Goal: Task Accomplishment & Management: Manage account settings

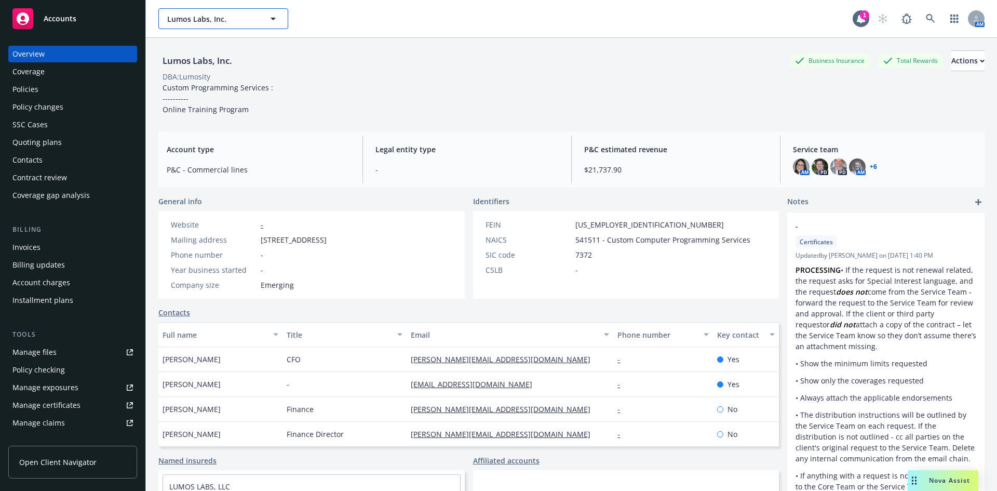
click at [247, 23] on span "Lumos Labs, Inc." at bounding box center [212, 19] width 90 height 11
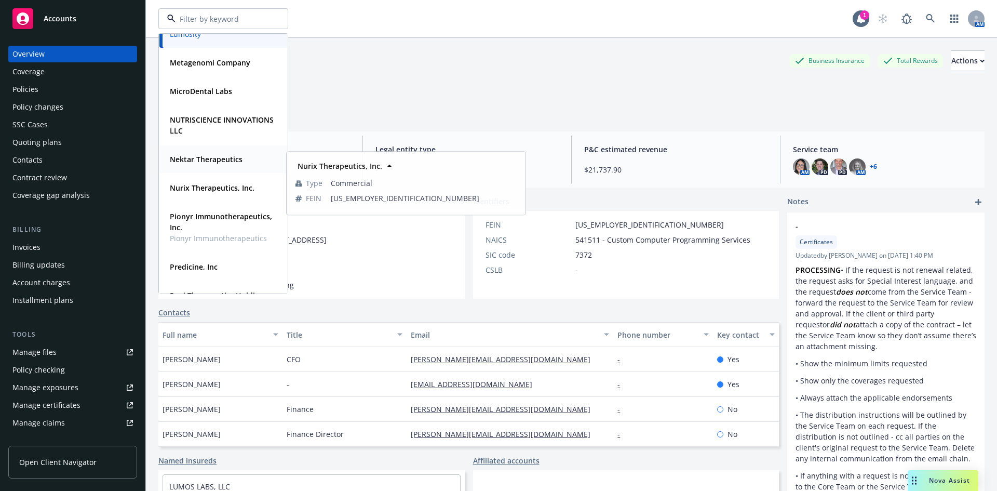
scroll to position [445, 0]
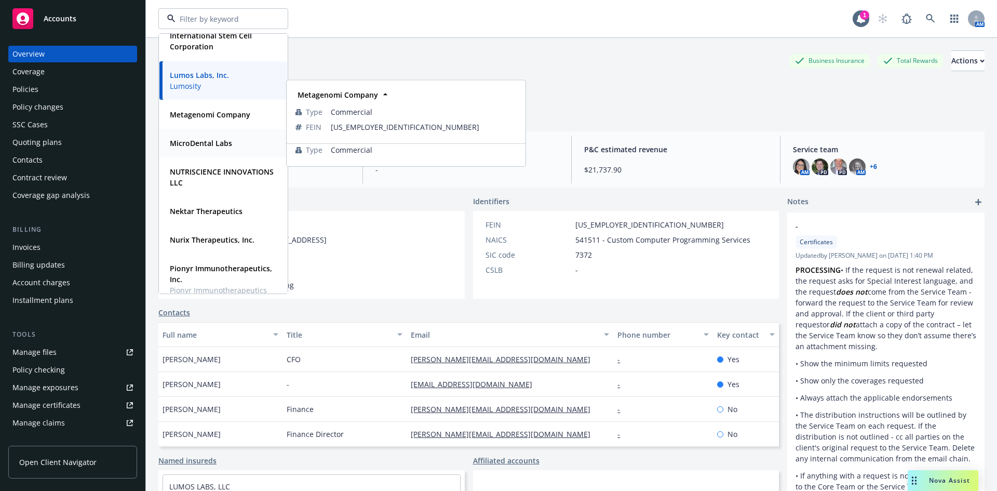
click at [213, 145] on strong "MicroDental Labs" at bounding box center [201, 143] width 62 height 10
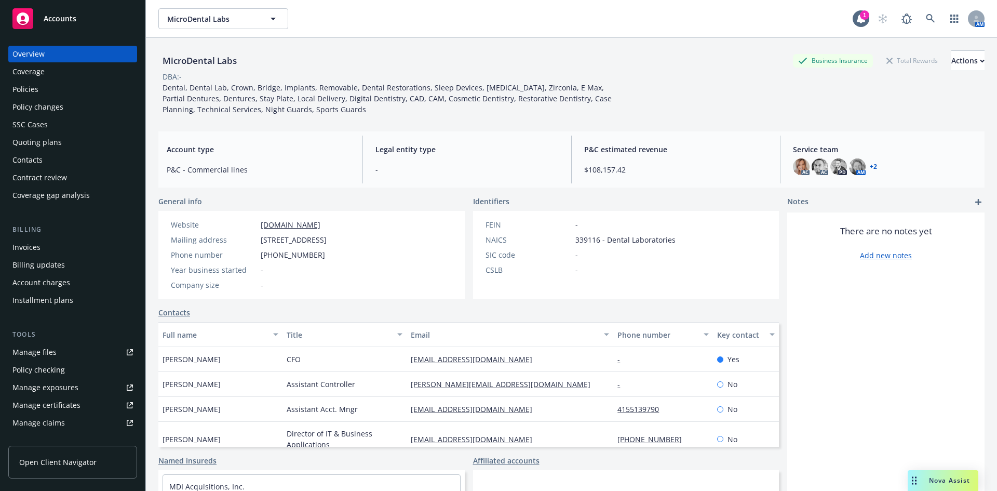
click at [59, 403] on div "Manage certificates" at bounding box center [46, 405] width 68 height 17
click at [36, 19] on div "Accounts" at bounding box center [72, 18] width 120 height 21
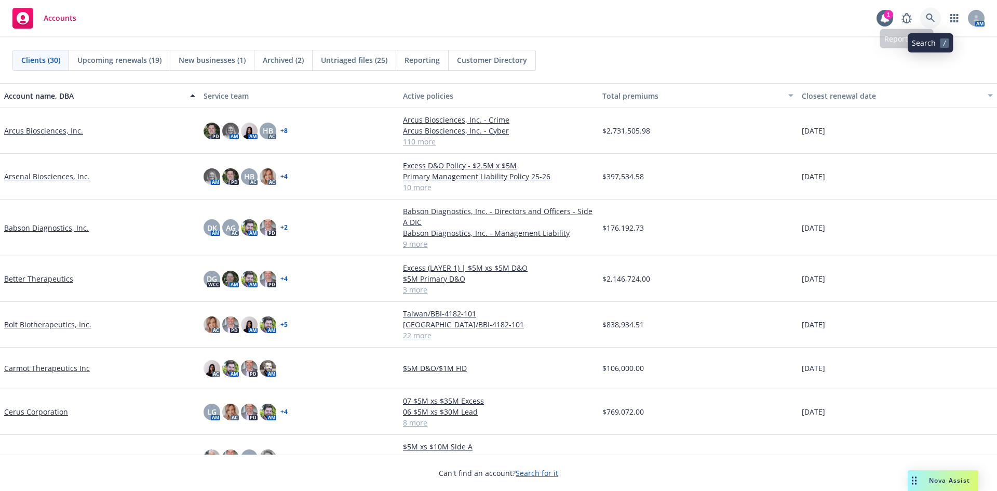
click at [925, 20] on link at bounding box center [930, 18] width 21 height 21
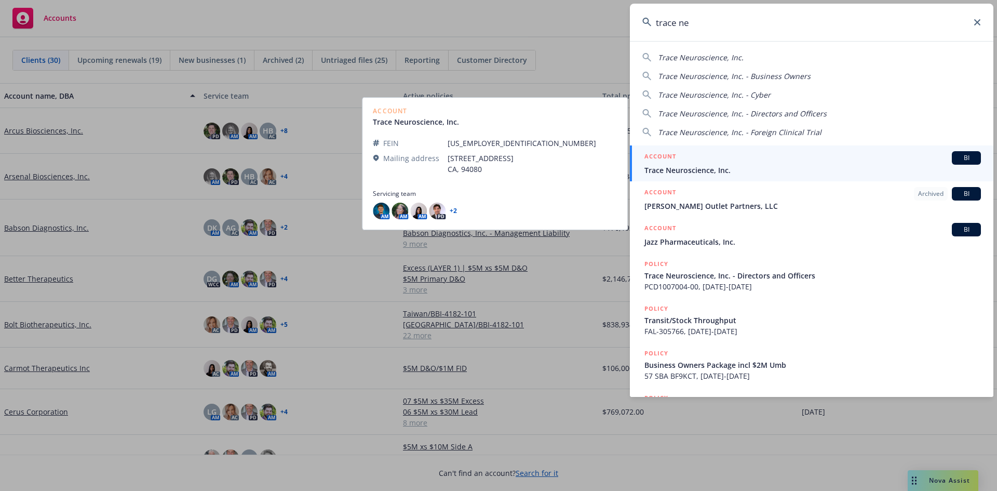
type input "trace ne"
click at [766, 160] on div "ACCOUNT BI" at bounding box center [812, 158] width 336 height 14
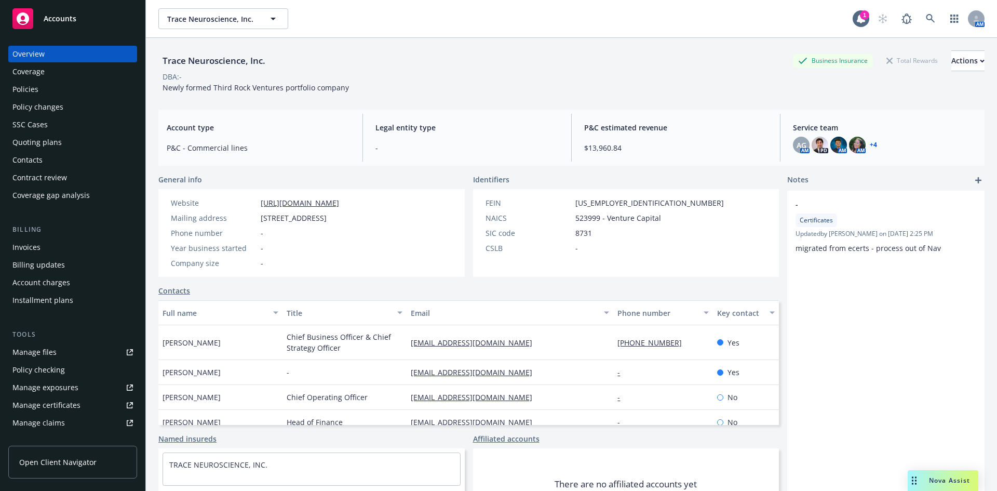
click at [31, 92] on div "Policies" at bounding box center [25, 89] width 26 height 17
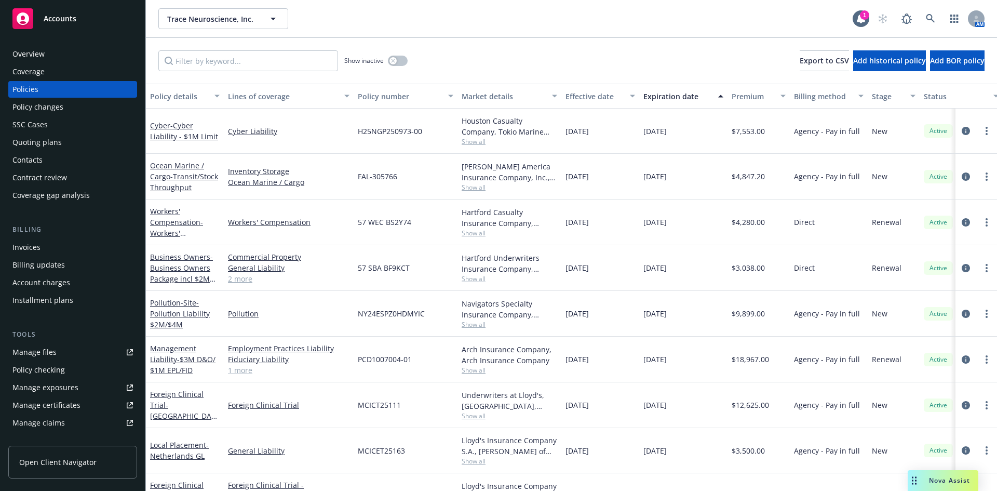
click at [26, 58] on div "Overview" at bounding box center [28, 54] width 32 height 17
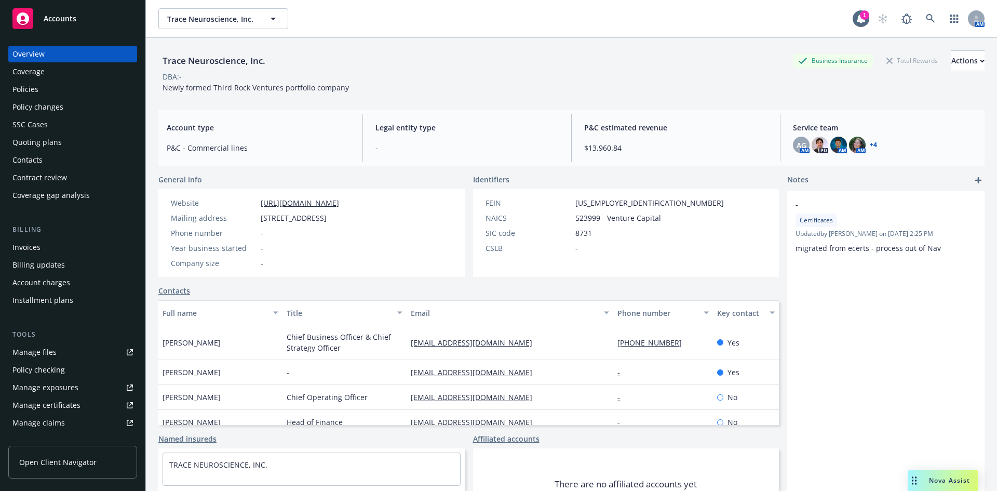
click at [870, 146] on link "+ 4" at bounding box center [873, 145] width 7 height 6
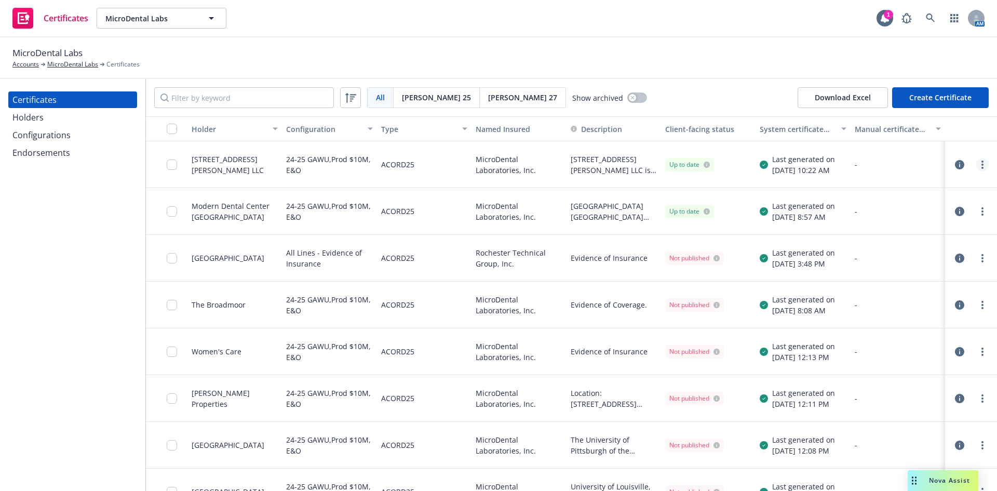
click at [981, 166] on icon "more" at bounding box center [982, 164] width 2 height 8
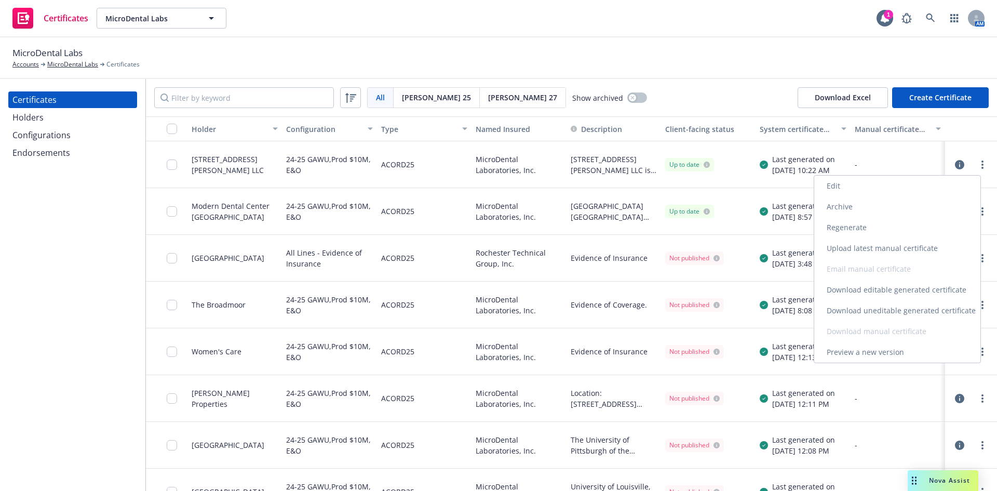
click at [859, 186] on link "Edit" at bounding box center [897, 186] width 166 height 21
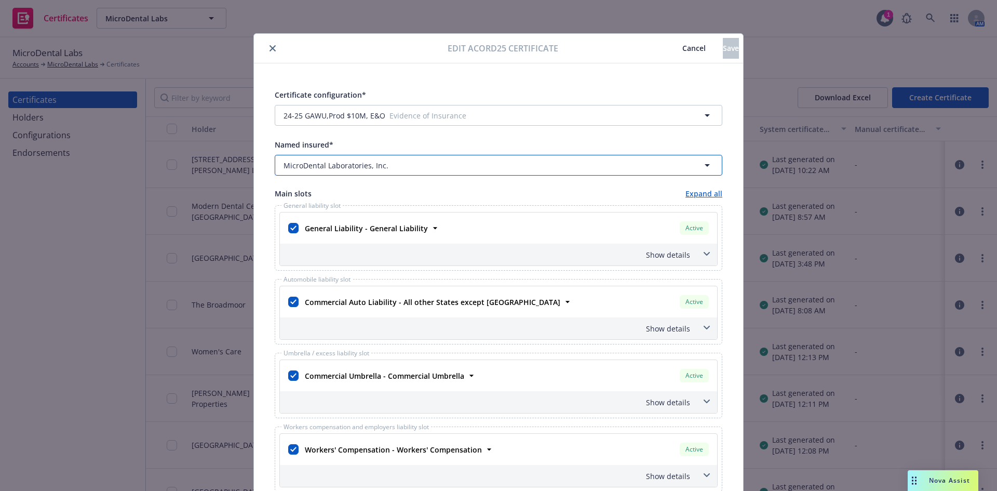
click at [500, 168] on div "MicroDental Laboratories, Inc." at bounding box center [492, 165] width 417 height 11
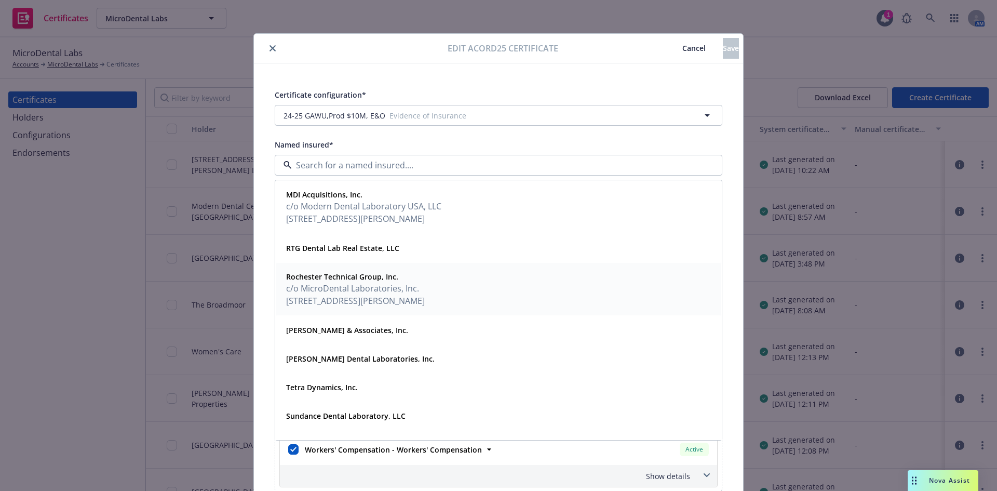
click at [408, 299] on span "120 Halstead Street, Rochester,, NY, 14610, USA" at bounding box center [355, 300] width 139 height 12
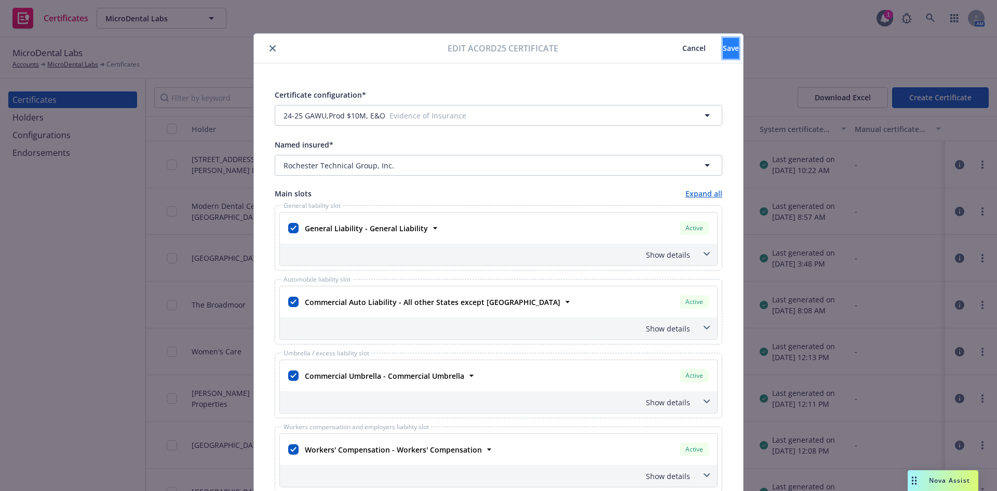
click at [723, 48] on button "Save" at bounding box center [731, 48] width 16 height 21
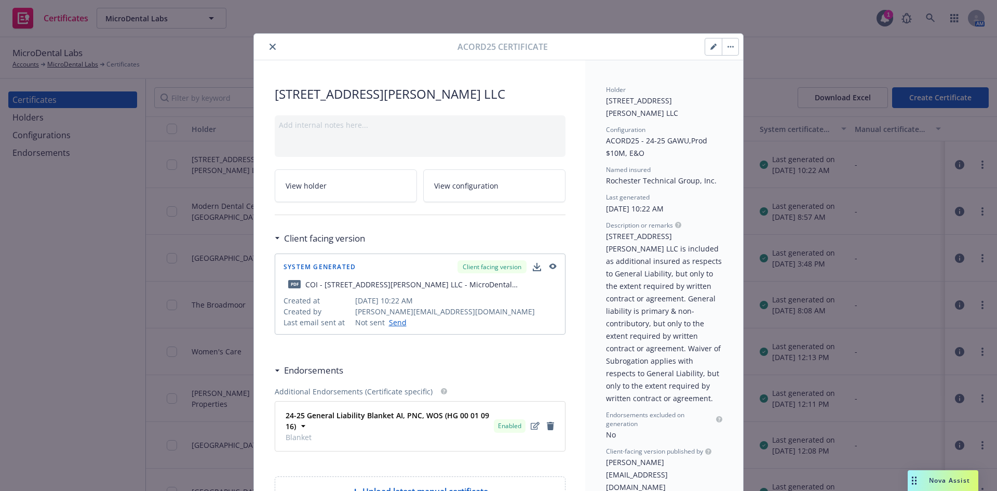
click at [269, 48] on icon "close" at bounding box center [272, 47] width 6 height 6
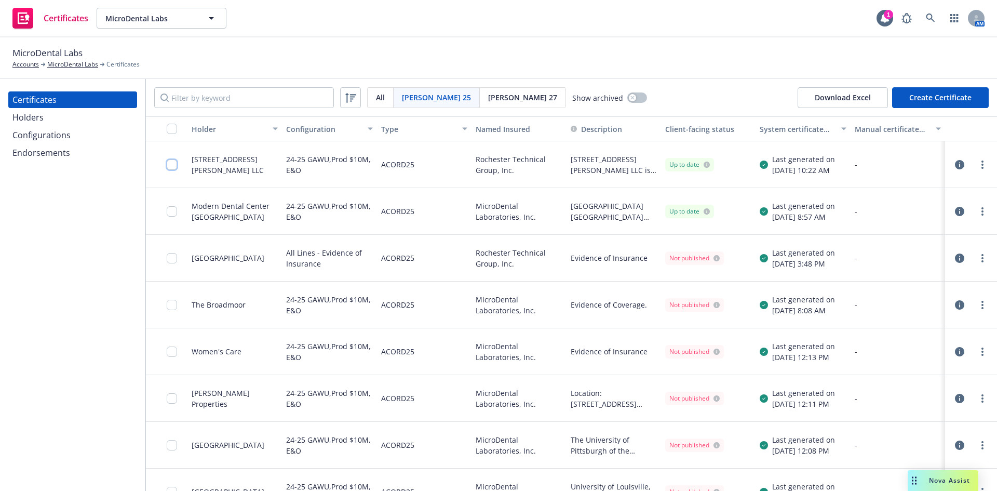
click at [176, 162] on input "checkbox" at bounding box center [172, 164] width 10 height 10
click at [467, 466] on button "Download certificate" at bounding box center [438, 467] width 78 height 21
click at [546, 464] on div "Other actions" at bounding box center [518, 467] width 56 height 20
click at [976, 165] on link "more" at bounding box center [982, 164] width 12 height 12
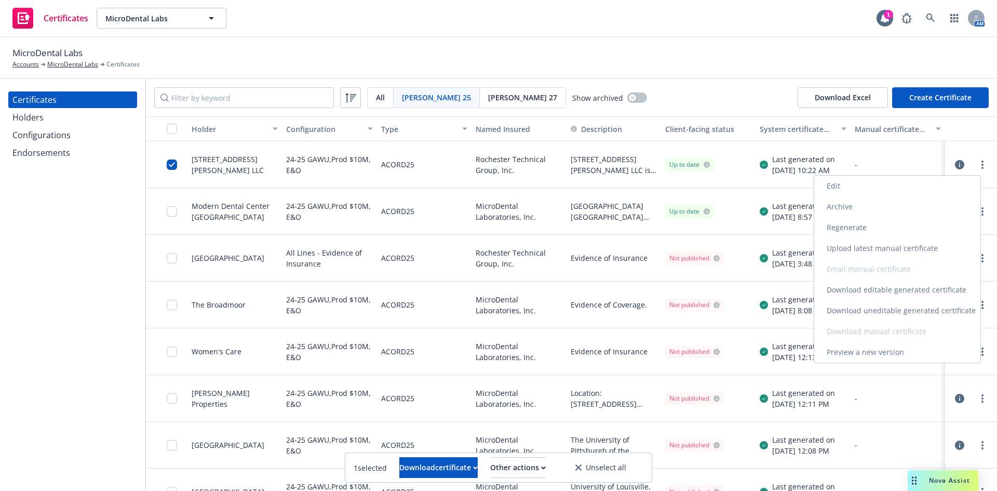
click at [860, 226] on link "Regenerate" at bounding box center [897, 227] width 166 height 21
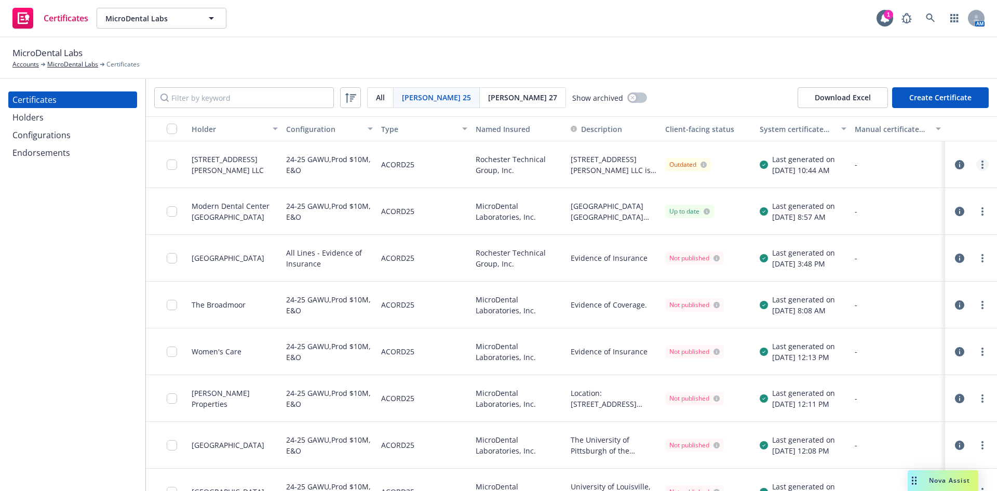
click at [981, 165] on circle "more" at bounding box center [982, 165] width 2 height 2
click at [167, 167] on input "checkbox" at bounding box center [172, 164] width 10 height 10
click at [546, 467] on button "Other actions" at bounding box center [518, 467] width 56 height 21
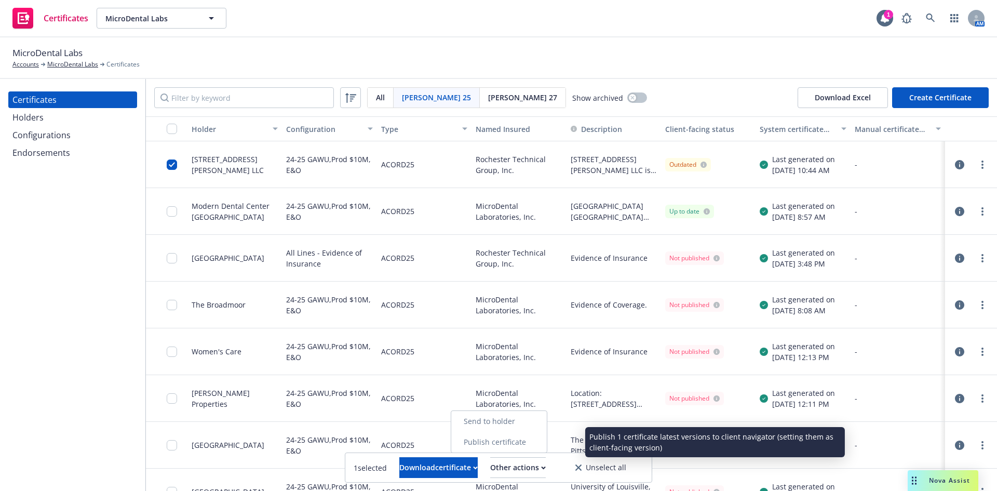
click at [547, 438] on link "Publish certificate" at bounding box center [499, 441] width 96 height 21
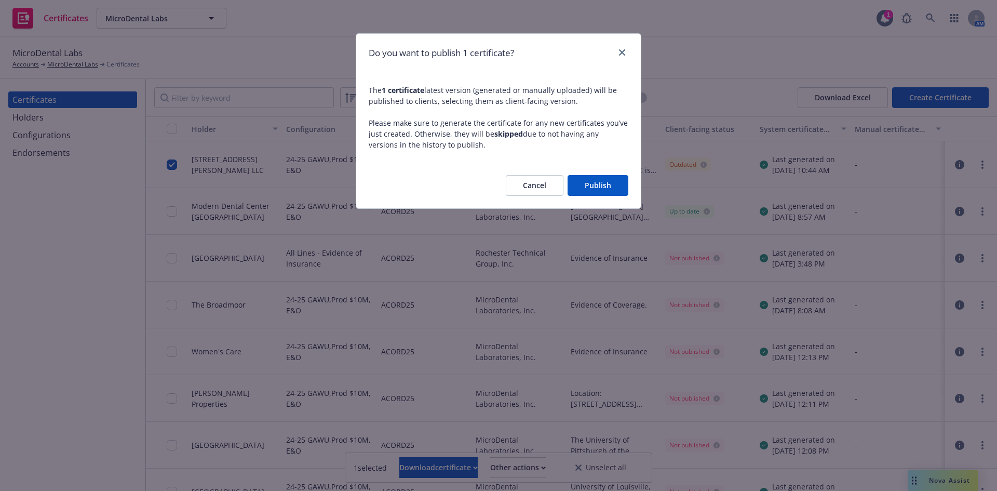
click at [601, 177] on button "Publish" at bounding box center [598, 185] width 61 height 21
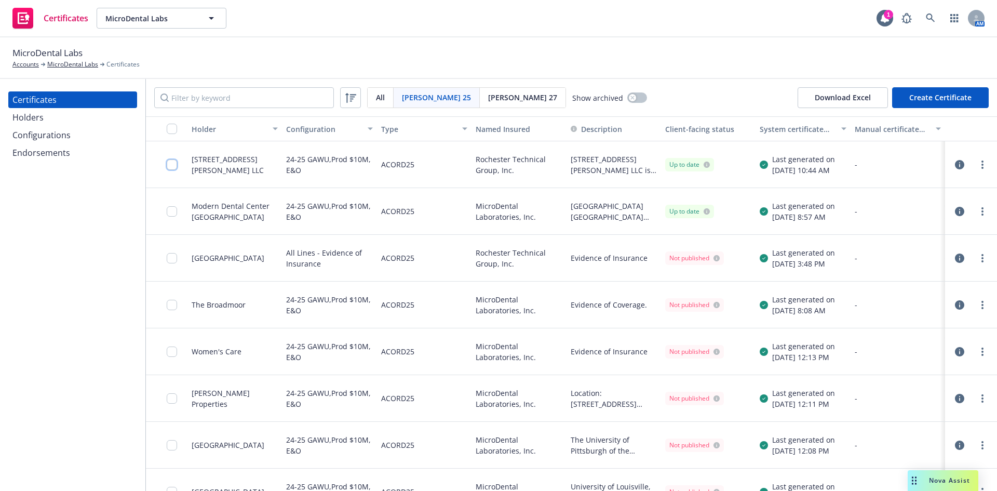
click at [174, 163] on input "checkbox" at bounding box center [172, 164] width 10 height 10
click at [435, 475] on div "Download certificate" at bounding box center [438, 467] width 78 height 20
click at [435, 442] on link "Download uneditable file" at bounding box center [385, 441] width 120 height 21
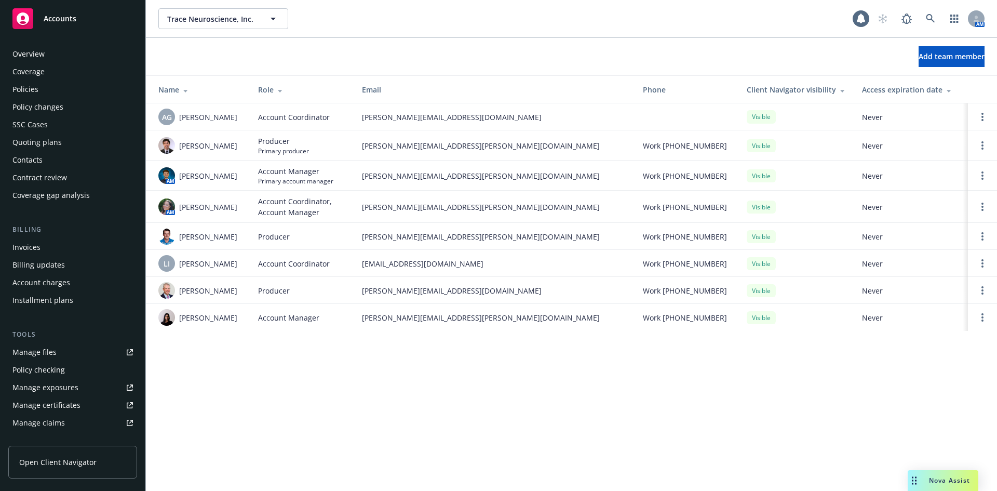
scroll to position [221, 0]
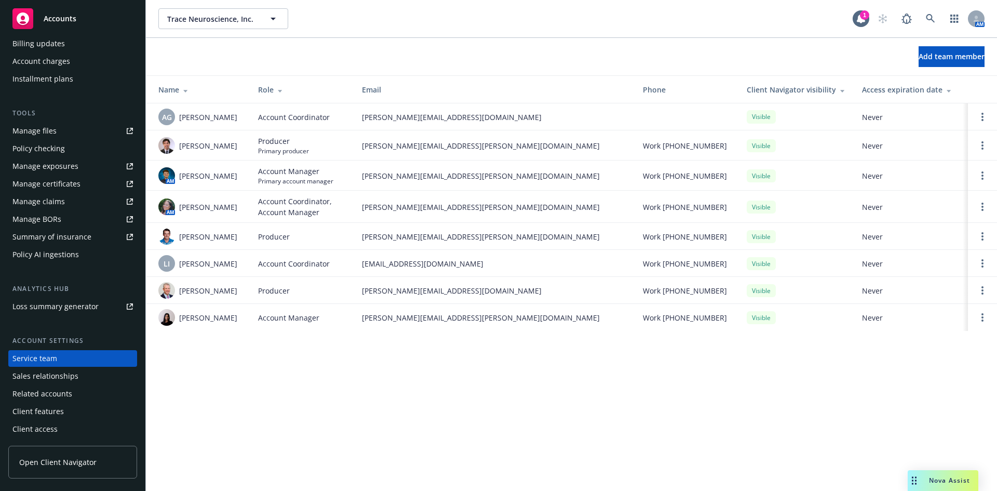
click at [46, 28] on div "Accounts" at bounding box center [72, 18] width 120 height 21
